Goal: Transaction & Acquisition: Book appointment/travel/reservation

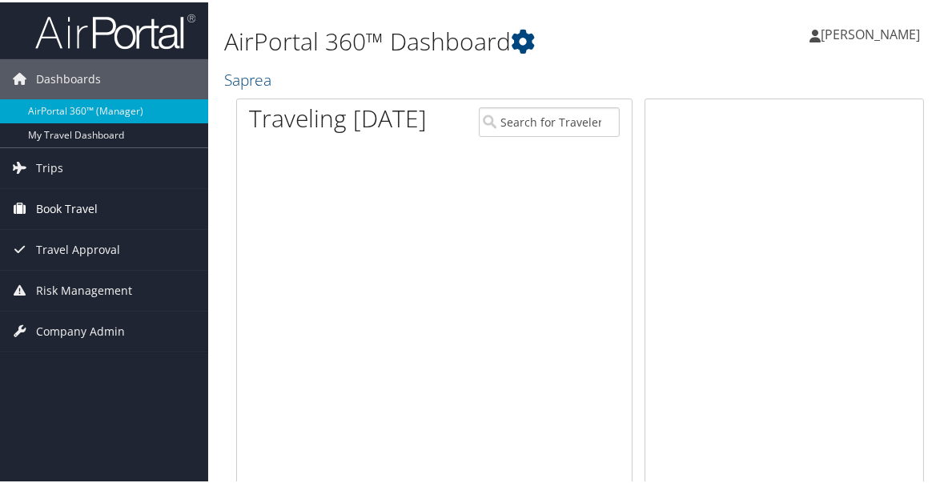
click at [47, 227] on span "Book Travel" at bounding box center [67, 207] width 62 height 40
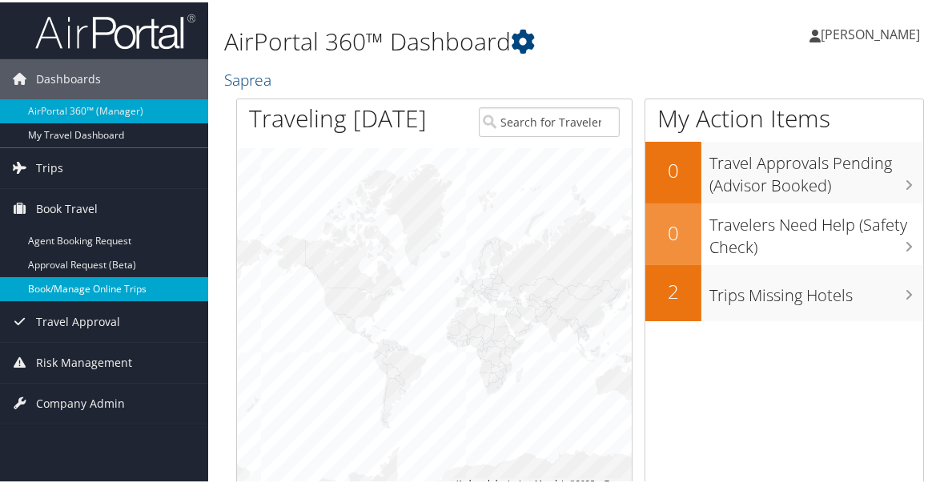
click at [51, 299] on link "Book/Manage Online Trips" at bounding box center [104, 287] width 208 height 24
